Goal: Information Seeking & Learning: Learn about a topic

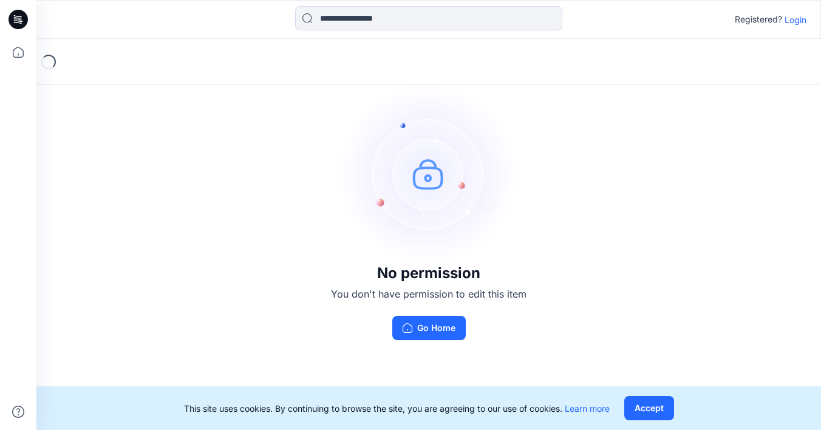
click at [791, 24] on p "Login" at bounding box center [796, 19] width 22 height 13
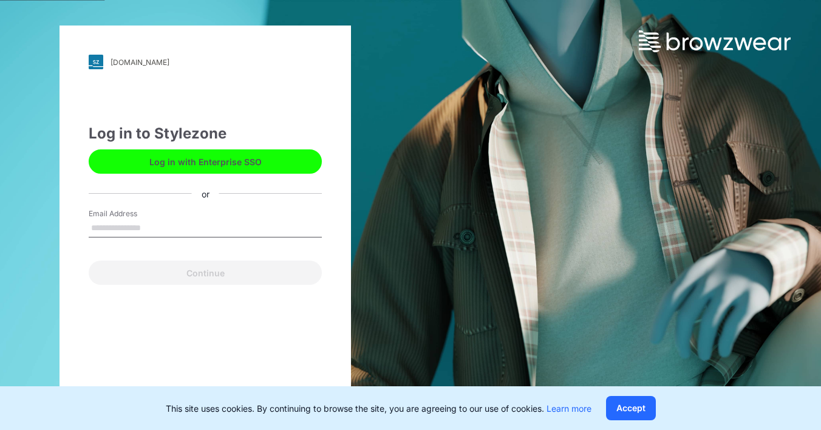
click at [170, 160] on button "Log in with Enterprise SSO" at bounding box center [205, 161] width 233 height 24
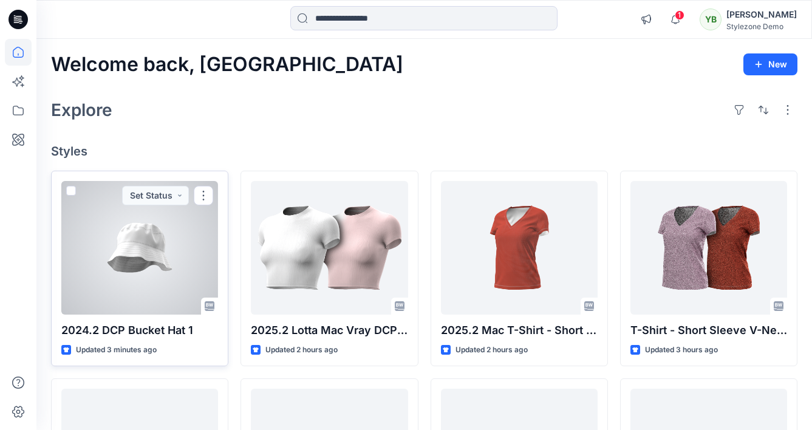
click at [155, 243] on div at bounding box center [139, 248] width 157 height 134
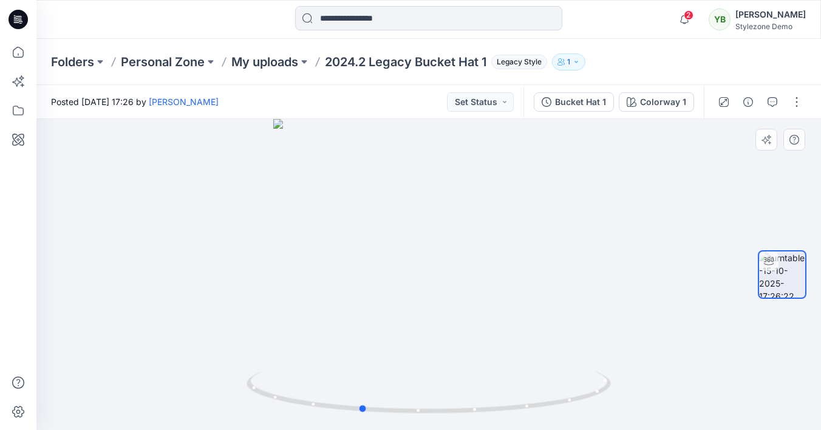
drag, startPoint x: 544, startPoint y: 258, endPoint x: 386, endPoint y: 251, distance: 158.0
click at [386, 251] on div at bounding box center [428, 274] width 785 height 311
drag, startPoint x: 452, startPoint y: 247, endPoint x: 309, endPoint y: 240, distance: 143.4
click at [309, 240] on div at bounding box center [428, 274] width 785 height 311
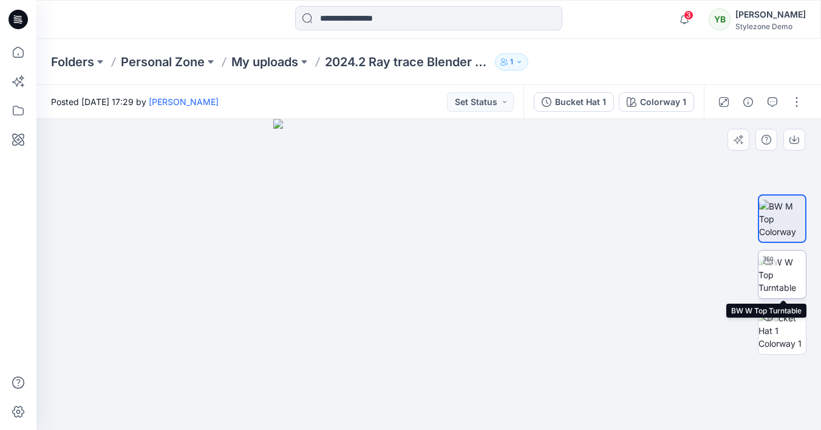
click at [780, 273] on img at bounding box center [781, 275] width 47 height 38
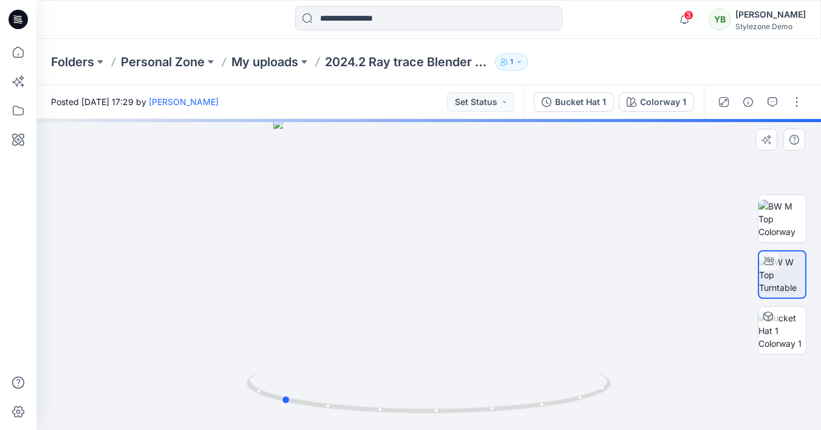
drag, startPoint x: 548, startPoint y: 263, endPoint x: 375, endPoint y: 264, distance: 173.1
click at [377, 265] on div at bounding box center [428, 274] width 785 height 311
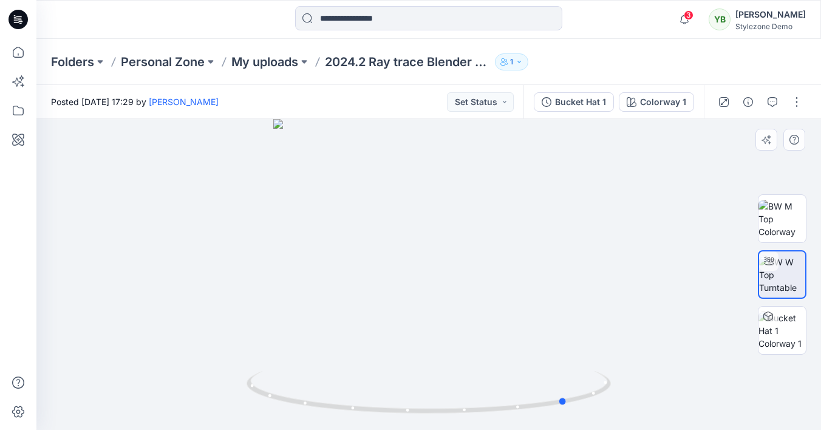
drag, startPoint x: 537, startPoint y: 271, endPoint x: 387, endPoint y: 264, distance: 150.2
click at [388, 264] on div at bounding box center [428, 274] width 785 height 311
click at [782, 335] on img at bounding box center [781, 331] width 47 height 38
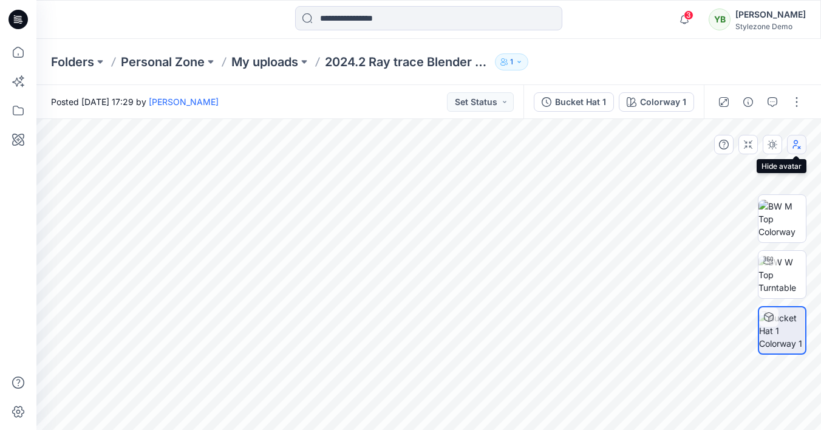
click at [796, 145] on icon "button" at bounding box center [797, 145] width 10 height 10
click at [771, 142] on icon "button" at bounding box center [773, 145] width 10 height 10
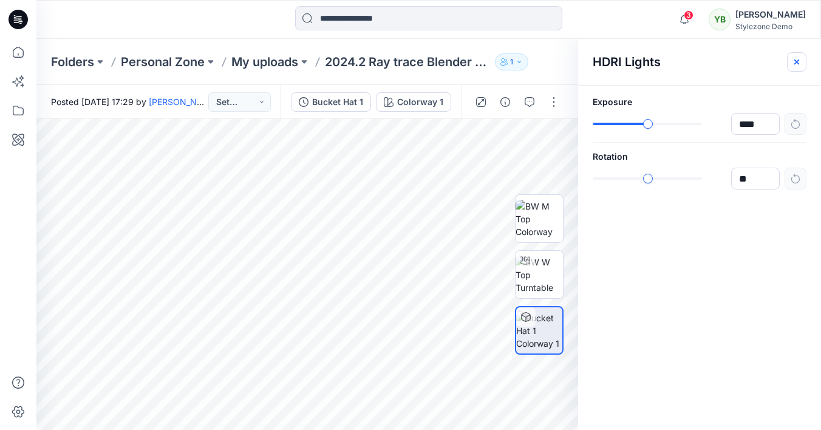
click at [792, 59] on icon "button" at bounding box center [797, 62] width 10 height 10
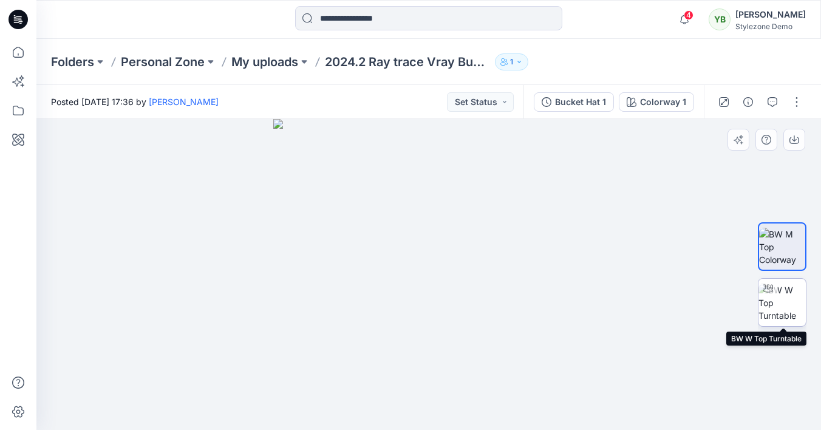
click at [772, 296] on div at bounding box center [767, 288] width 19 height 19
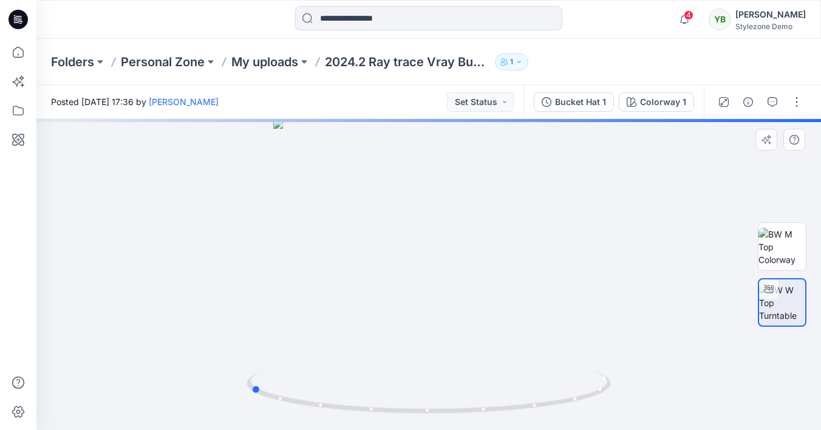
drag, startPoint x: 555, startPoint y: 244, endPoint x: 347, endPoint y: 232, distance: 208.6
click at [348, 233] on div at bounding box center [428, 274] width 785 height 311
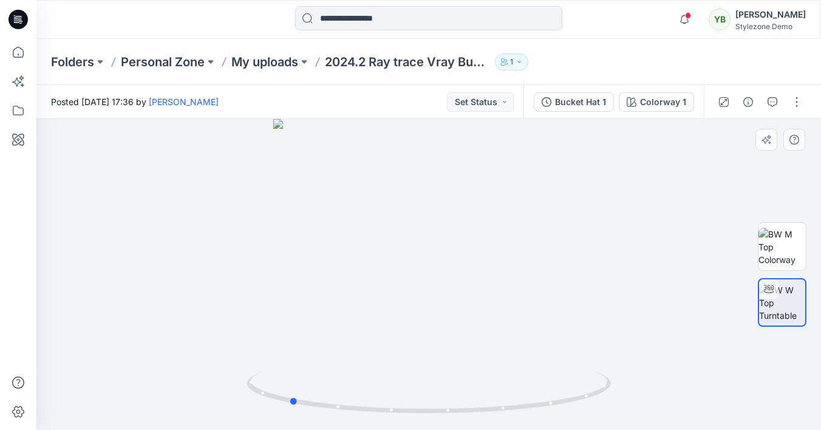
drag, startPoint x: 345, startPoint y: 286, endPoint x: 413, endPoint y: 284, distance: 68.1
click at [413, 284] on div at bounding box center [428, 274] width 785 height 311
